Goal: Find specific page/section: Find specific page/section

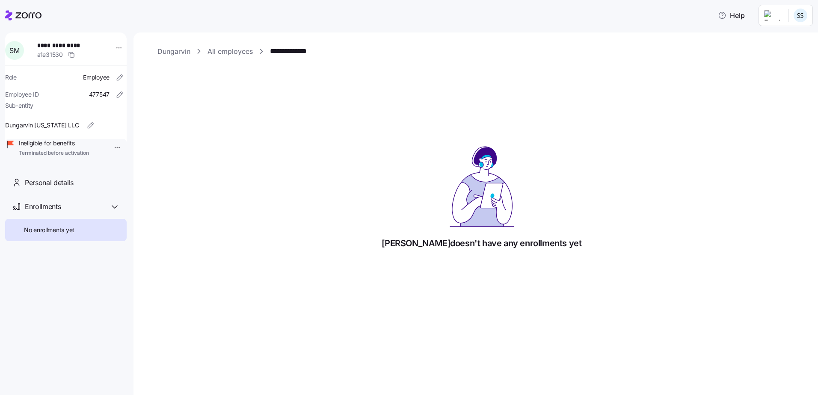
click at [231, 53] on link "All employees" at bounding box center [230, 51] width 45 height 11
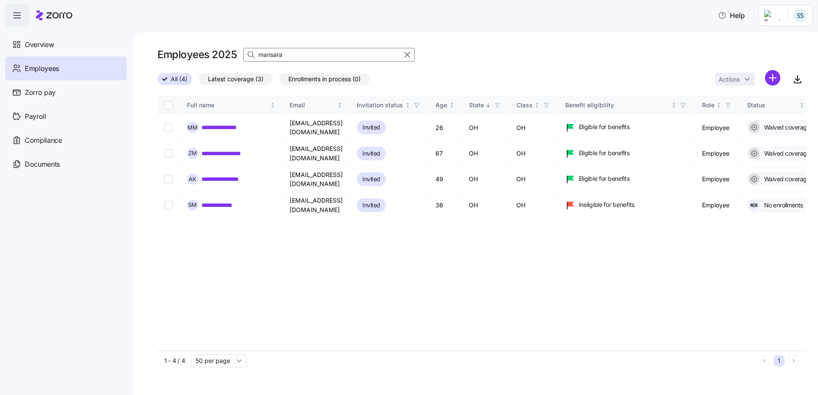
click at [237, 68] on div "Employees 2025 mansara" at bounding box center [481, 58] width 649 height 24
